Goal: Task Accomplishment & Management: Complete application form

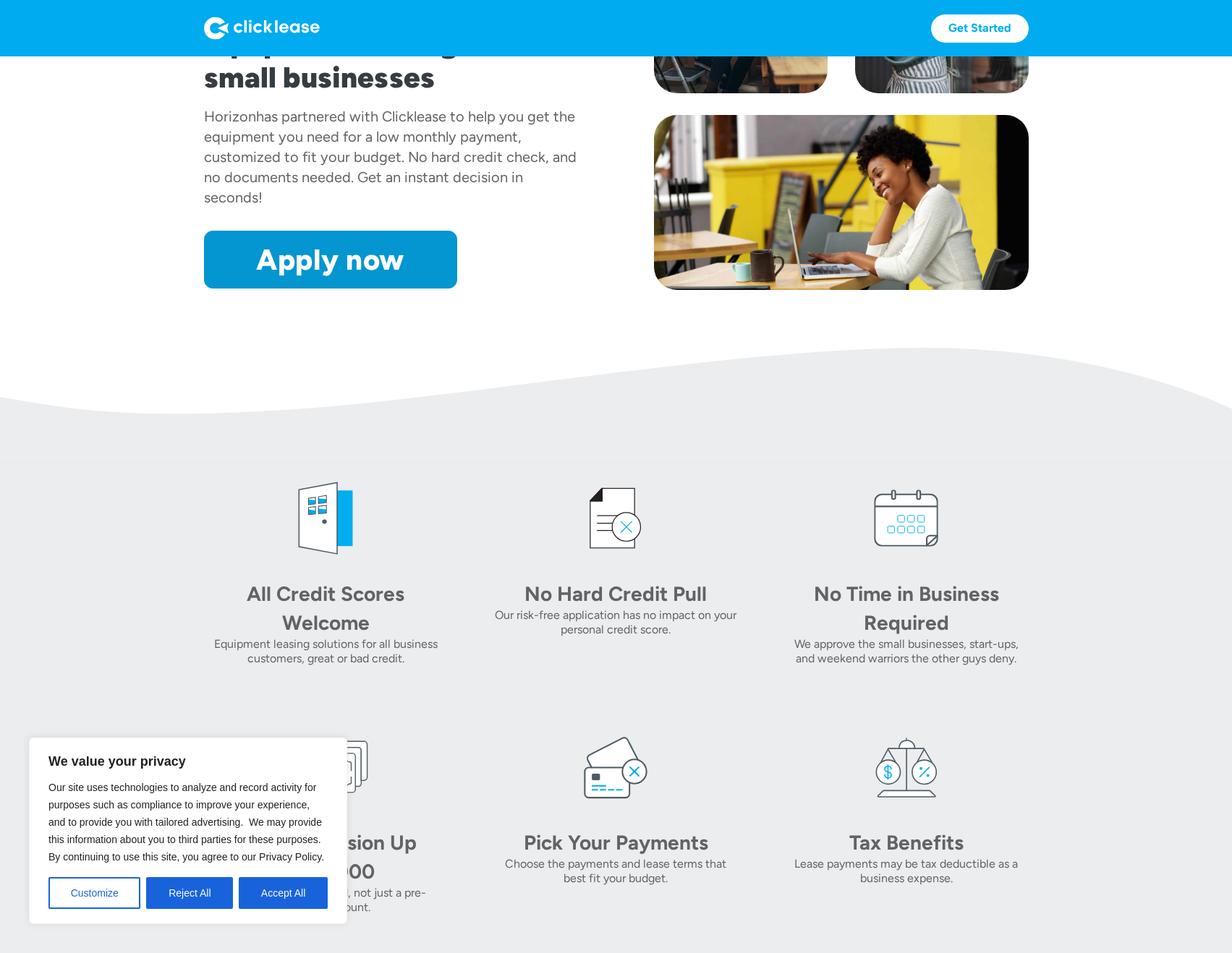
scroll to position [217, 0]
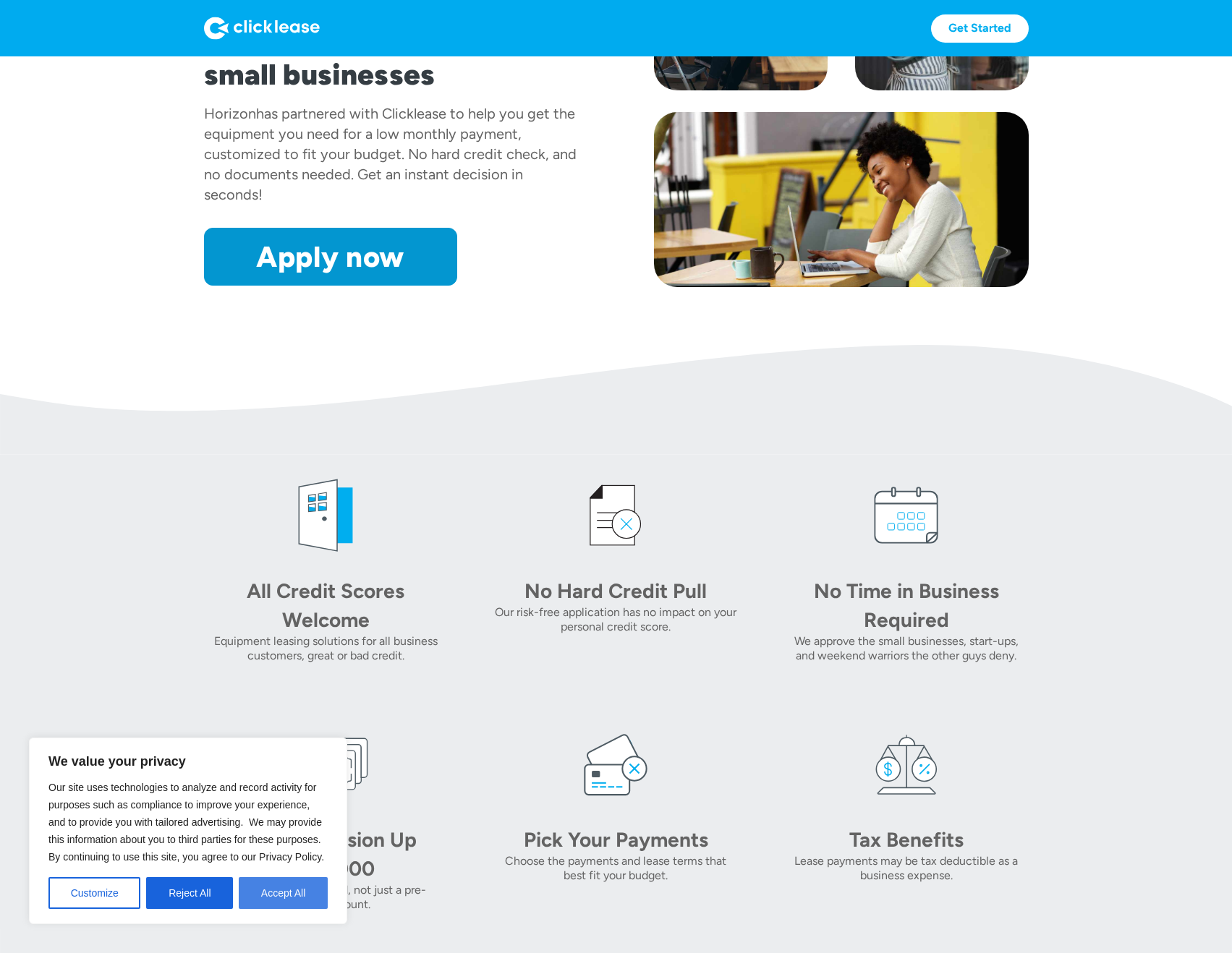
click at [291, 895] on button "Accept All" at bounding box center [283, 893] width 89 height 32
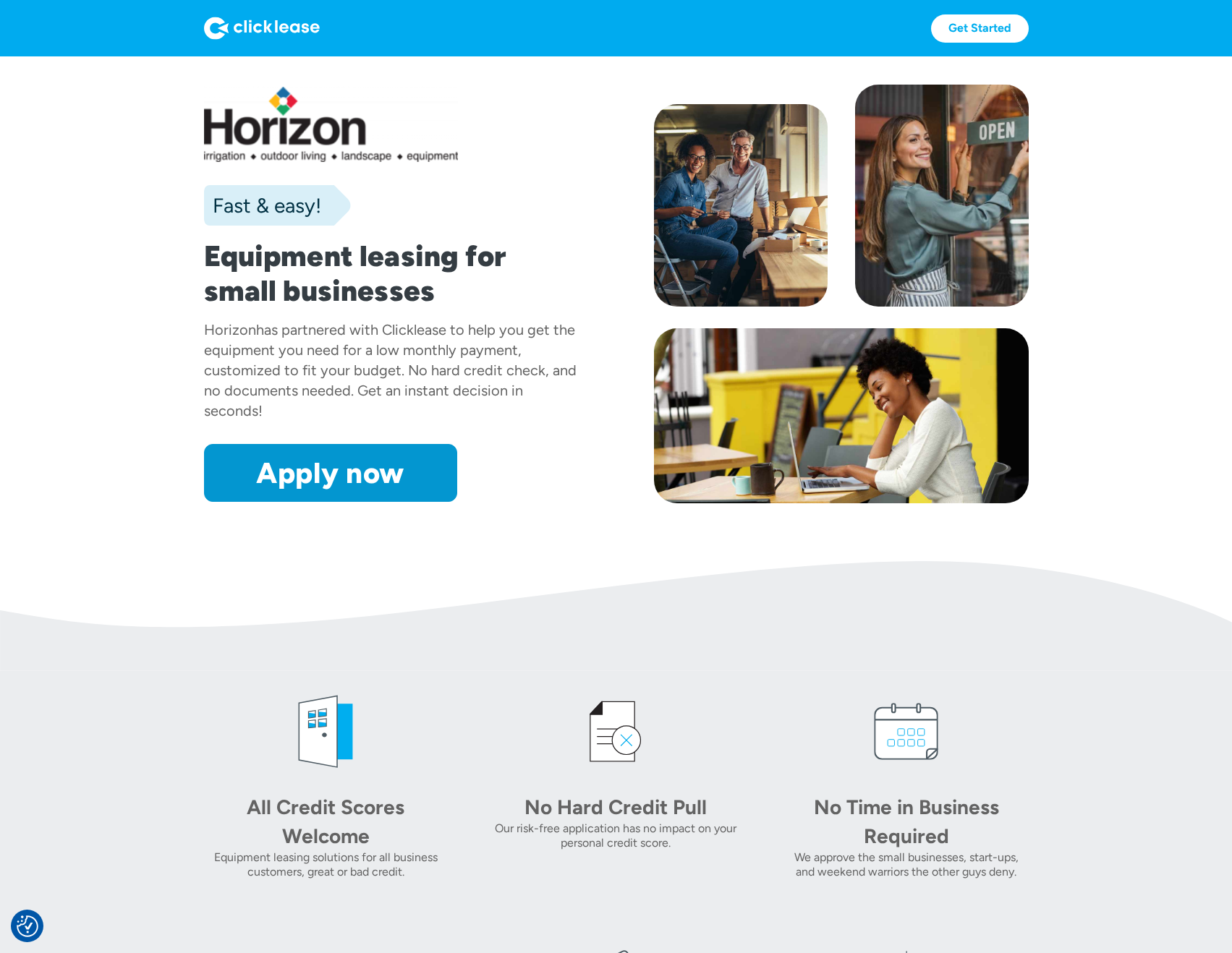
scroll to position [0, 0]
click at [290, 25] on img at bounding box center [261, 28] width 115 height 23
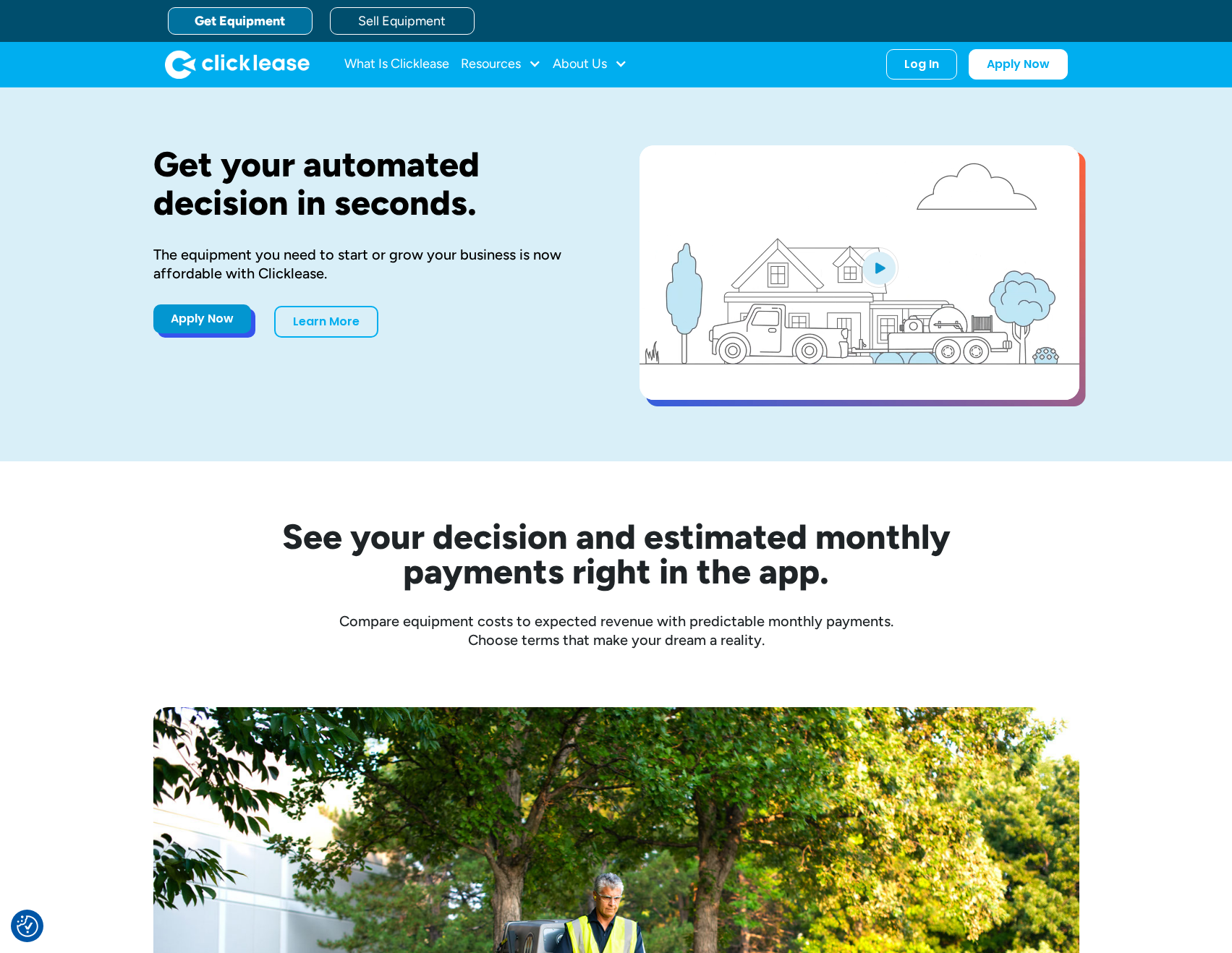
click at [176, 326] on link "Apply Now" at bounding box center [202, 319] width 98 height 29
